Goal: Task Accomplishment & Management: Use online tool/utility

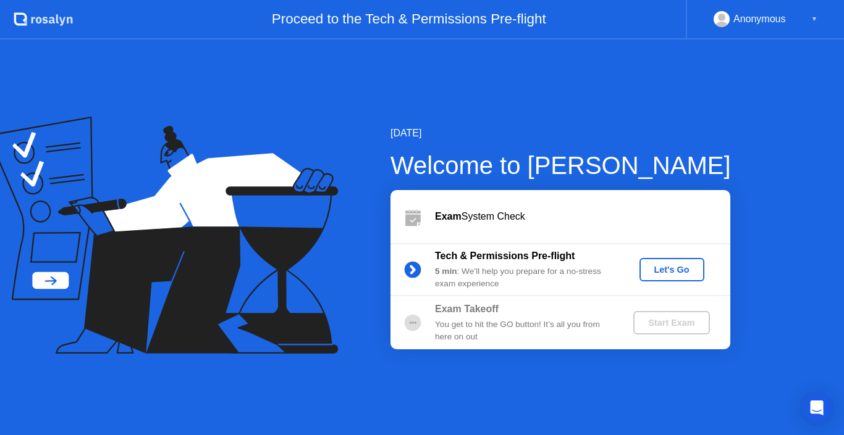
click at [662, 269] on div "Let's Go" at bounding box center [671, 270] width 55 height 10
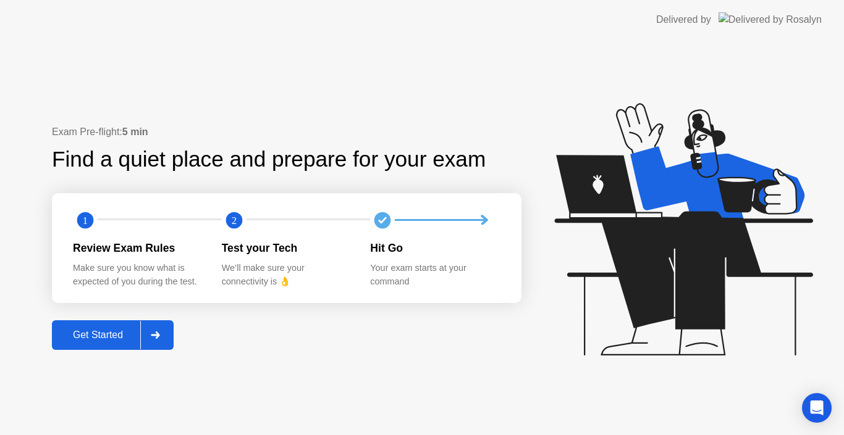
click at [99, 338] on div "Get Started" at bounding box center [98, 335] width 85 height 11
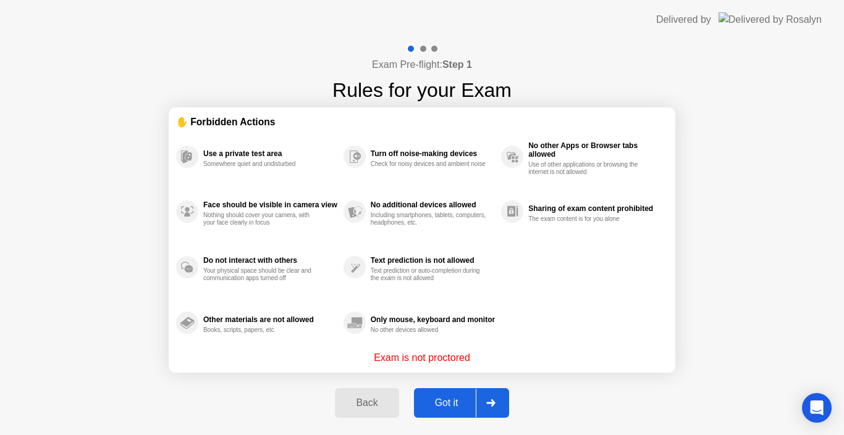
click at [440, 408] on div "Got it" at bounding box center [447, 403] width 58 height 11
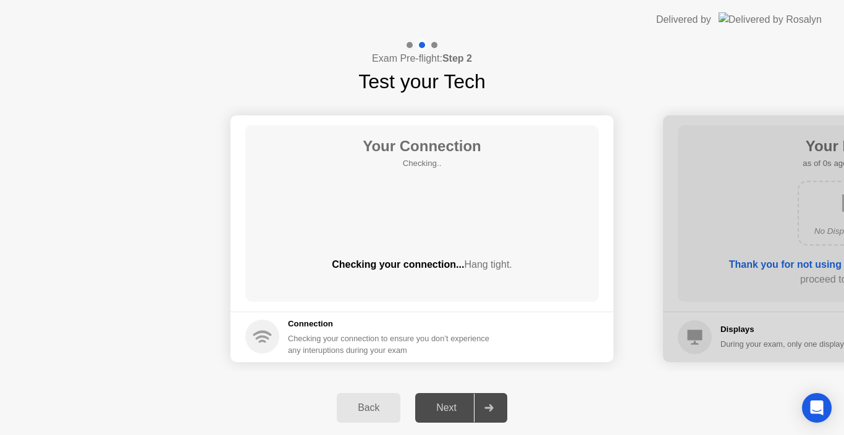
click at [442, 413] on div "Next" at bounding box center [446, 408] width 55 height 11
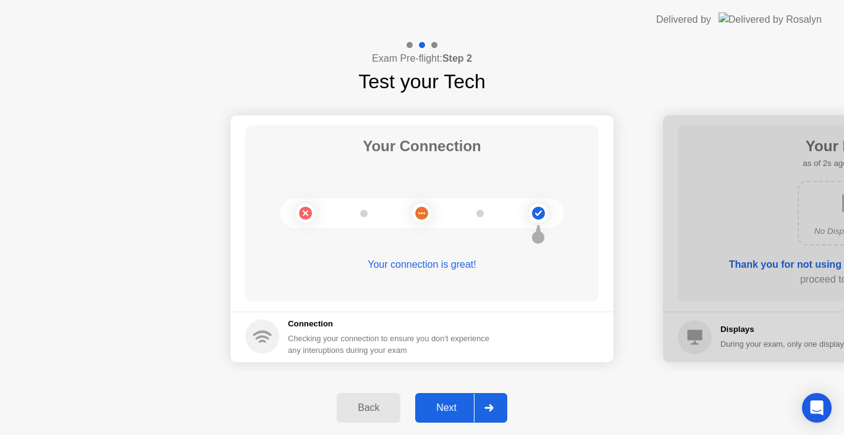
click at [450, 414] on div "Next" at bounding box center [446, 408] width 55 height 11
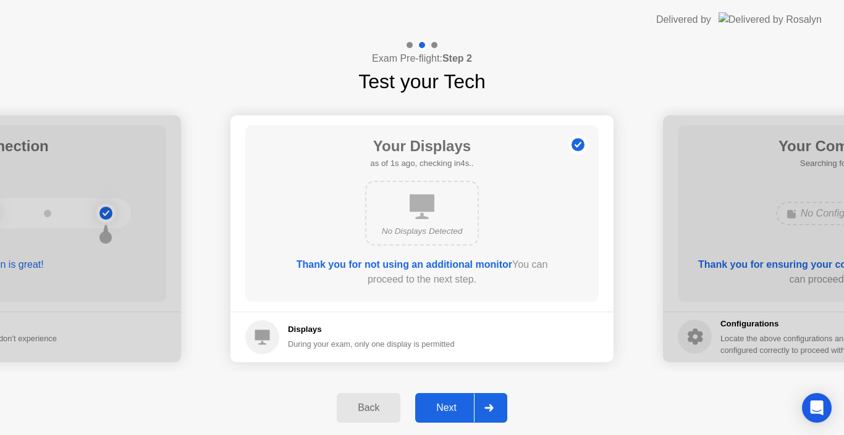
click at [445, 406] on div "Next" at bounding box center [446, 408] width 55 height 11
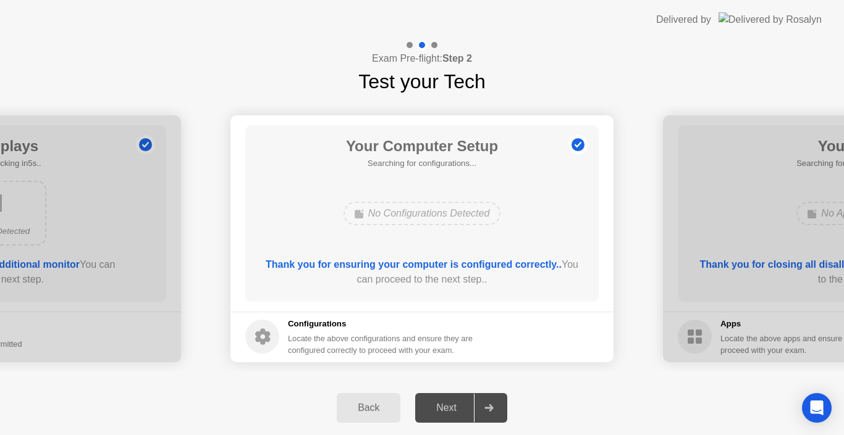
click at [450, 406] on div "Next" at bounding box center [446, 408] width 55 height 11
click at [448, 408] on div "Next" at bounding box center [446, 408] width 55 height 11
drag, startPoint x: 496, startPoint y: 406, endPoint x: 477, endPoint y: 405, distance: 18.5
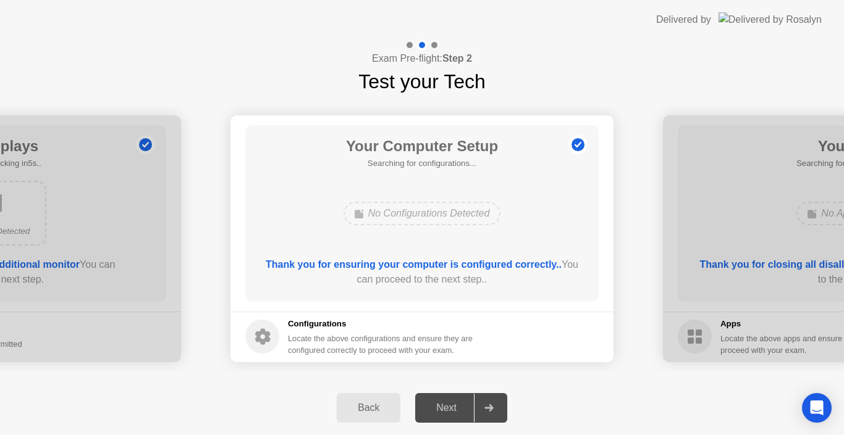
click at [492, 405] on div at bounding box center [489, 408] width 30 height 28
click at [439, 403] on div "Next" at bounding box center [446, 408] width 55 height 11
click at [371, 408] on div "Back" at bounding box center [368, 408] width 56 height 11
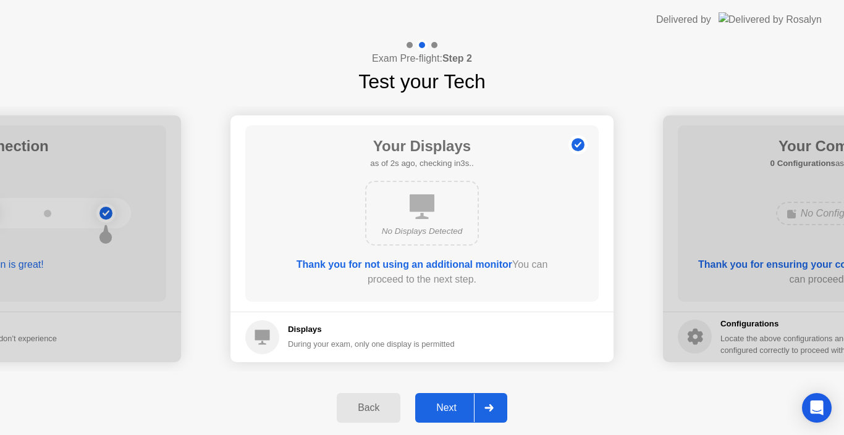
click at [450, 405] on div "Next" at bounding box center [446, 408] width 55 height 11
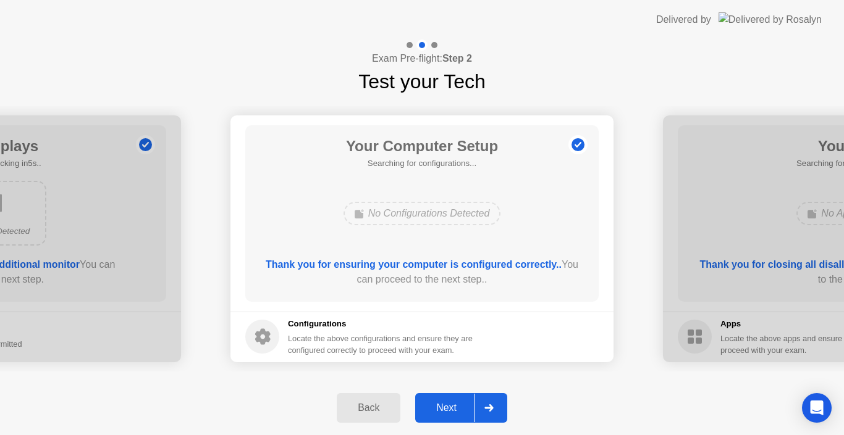
click at [450, 410] on div "Next" at bounding box center [446, 408] width 55 height 11
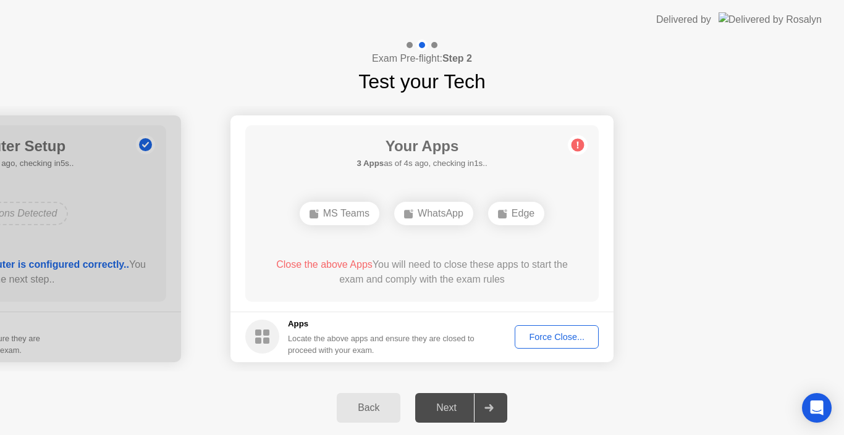
click at [571, 73] on div "Exam Pre-flight: Step 2 Test your Tech" at bounding box center [422, 68] width 844 height 57
click at [562, 65] on div "Exam Pre-flight: Step 2 Test your Tech" at bounding box center [422, 68] width 844 height 57
click at [578, 69] on div "Exam Pre-flight: Step 2 Test your Tech" at bounding box center [422, 68] width 844 height 57
click at [558, 340] on div "Force Close..." at bounding box center [556, 337] width 75 height 10
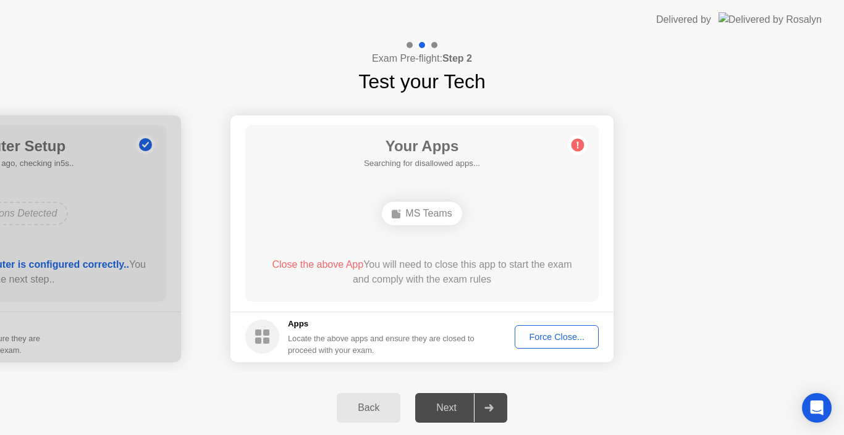
click at [443, 411] on div "Next" at bounding box center [446, 408] width 55 height 11
click at [179, 391] on div "Back Next" at bounding box center [422, 408] width 844 height 54
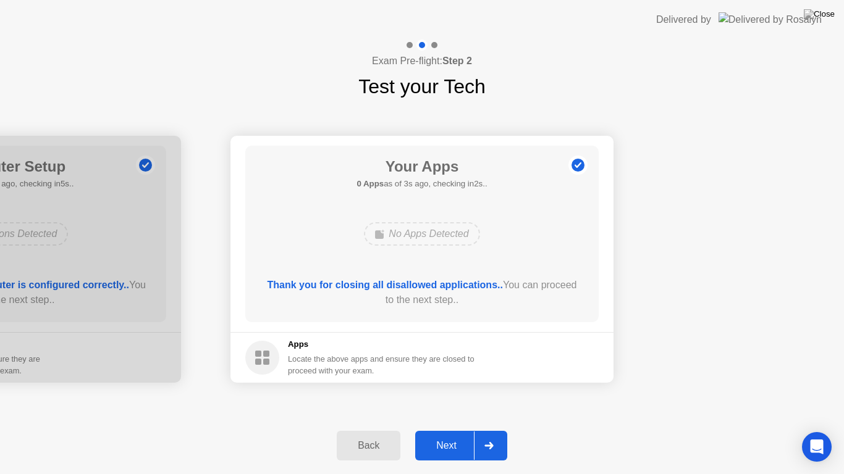
click at [445, 435] on div "Next" at bounding box center [446, 445] width 55 height 11
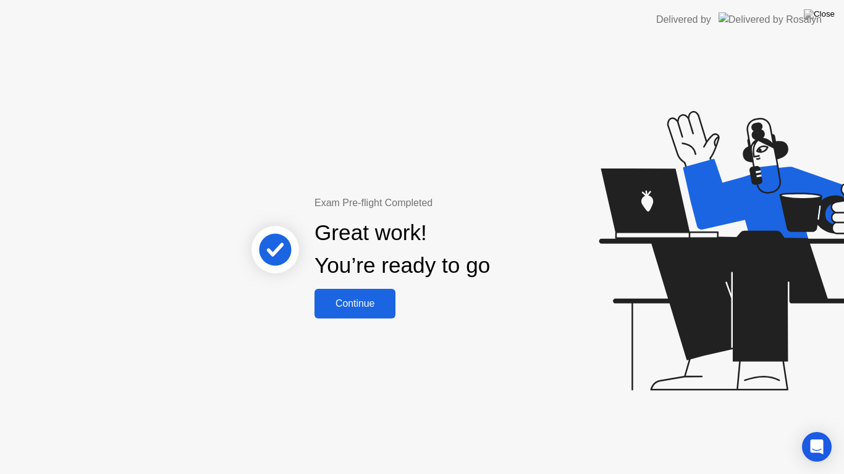
click at [377, 303] on div "Continue" at bounding box center [355, 303] width 74 height 11
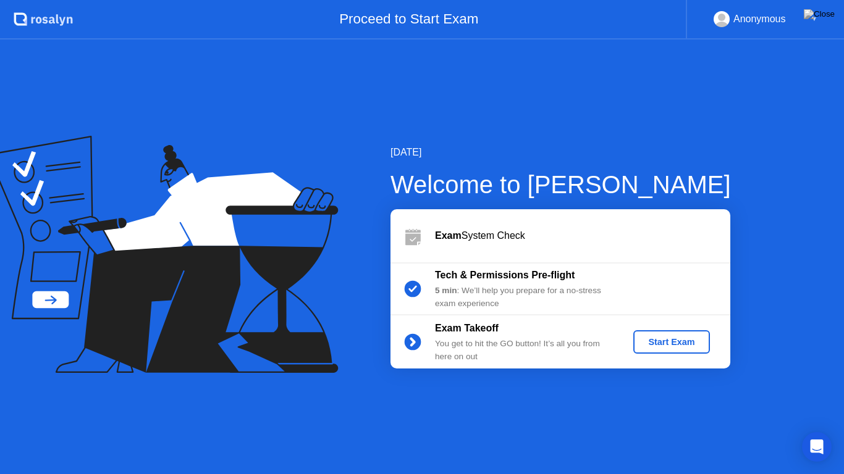
click at [656, 341] on div "Start Exam" at bounding box center [671, 342] width 66 height 10
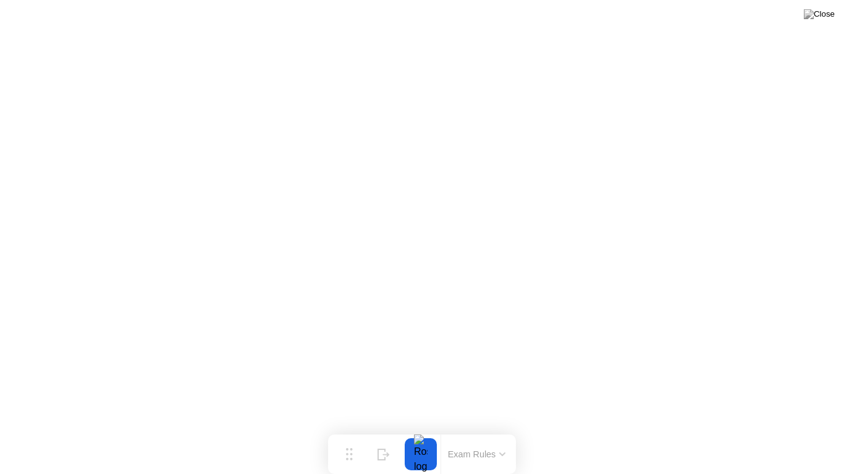
click at [819, 19] on button at bounding box center [819, 14] width 37 height 16
click at [463, 435] on button "Exam Rules" at bounding box center [476, 454] width 65 height 11
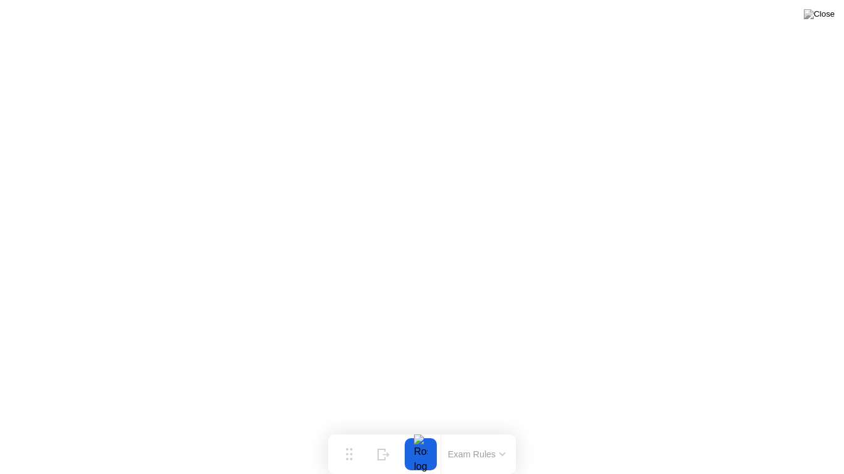
click at [817, 22] on button at bounding box center [819, 14] width 37 height 16
click at [414, 435] on div at bounding box center [421, 455] width 26 height 32
click at [451, 435] on button "Exam Rules" at bounding box center [476, 454] width 65 height 11
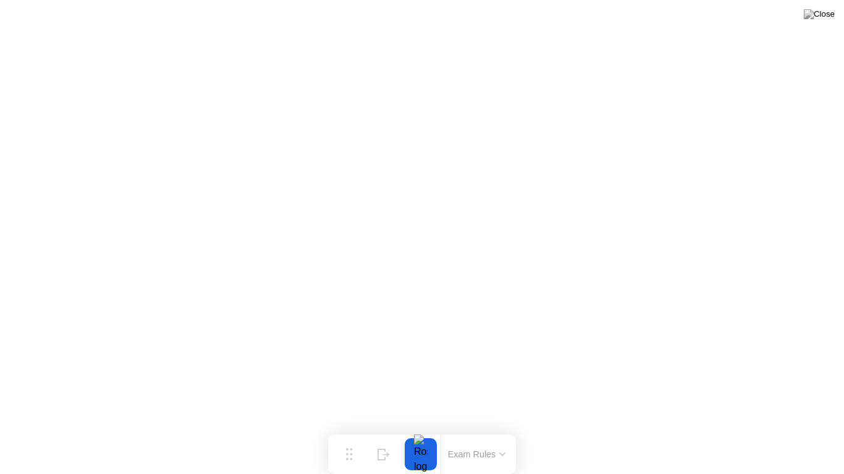
click at [423, 435] on div at bounding box center [421, 455] width 26 height 32
click at [484, 435] on button "Exam Rules" at bounding box center [476, 454] width 65 height 11
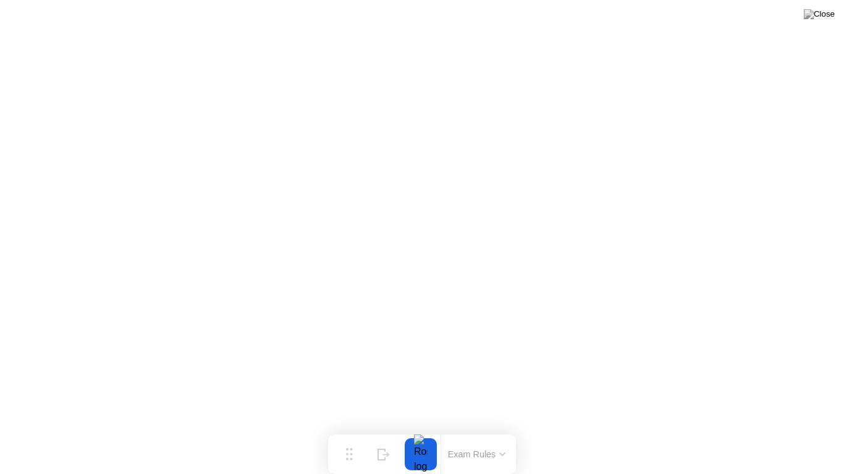
click at [818, 20] on button at bounding box center [819, 14] width 37 height 16
click at [822, 19] on img at bounding box center [819, 14] width 31 height 10
click at [817, 22] on button at bounding box center [819, 14] width 37 height 16
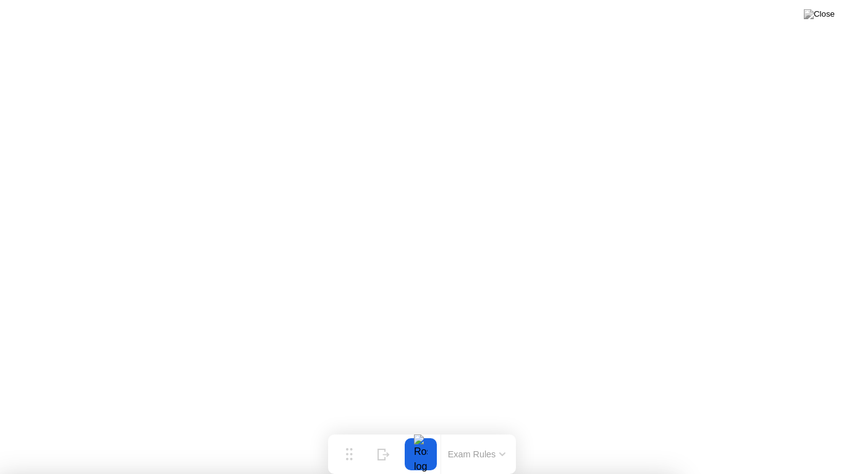
click at [817, 19] on button at bounding box center [819, 14] width 37 height 16
click at [828, 19] on img at bounding box center [819, 14] width 31 height 10
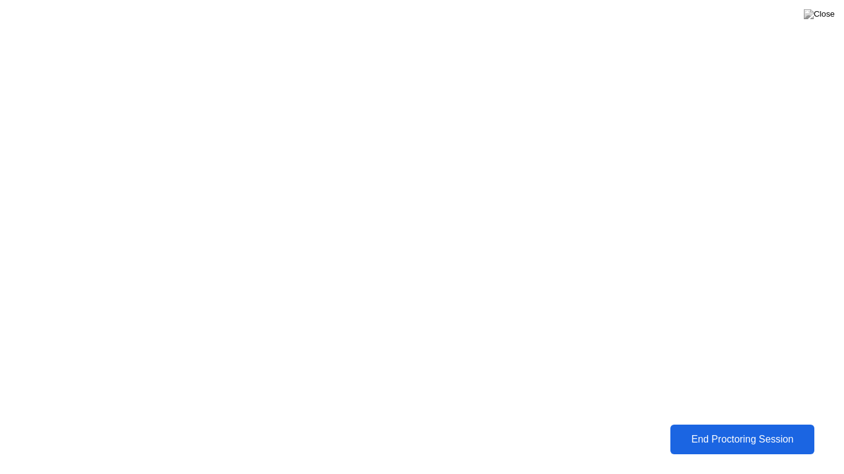
click at [713, 435] on div "End Proctoring Session" at bounding box center [742, 439] width 137 height 11
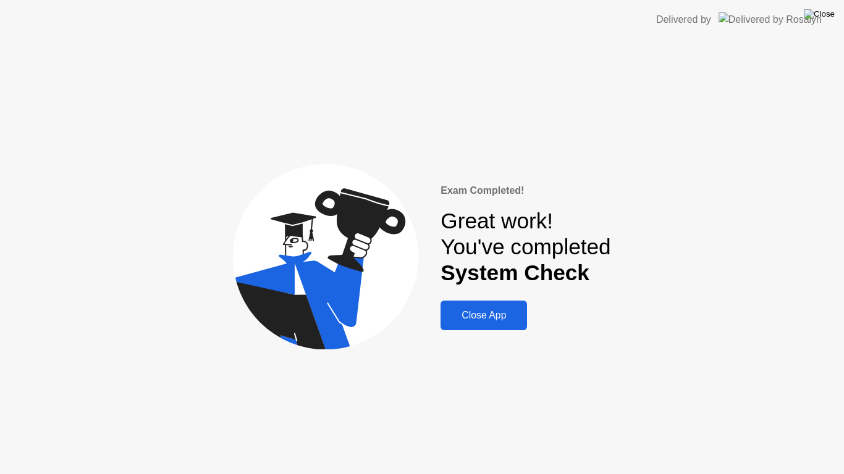
click at [831, 14] on img at bounding box center [819, 14] width 31 height 10
click at [502, 324] on button "Close App" at bounding box center [483, 316] width 86 height 30
